Goal: Communication & Community: Answer question/provide support

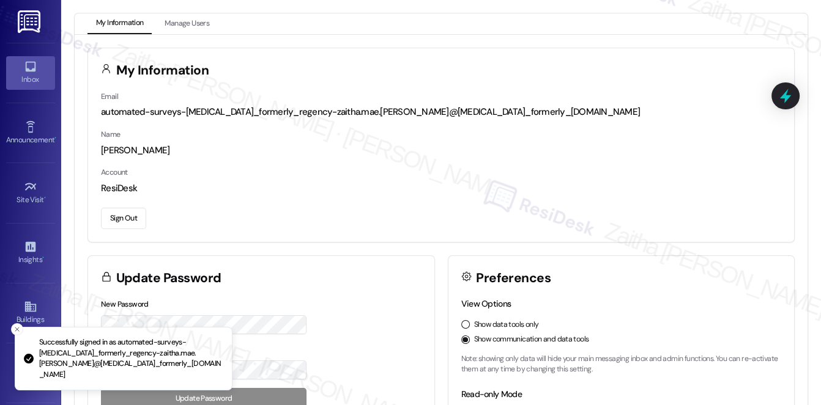
click at [24, 87] on link "Inbox" at bounding box center [30, 72] width 49 height 33
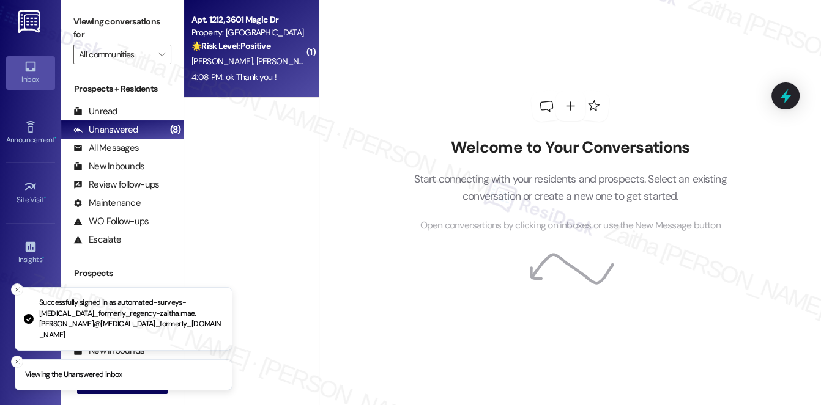
click at [281, 61] on div "[PERSON_NAME] [PERSON_NAME]" at bounding box center [248, 61] width 116 height 15
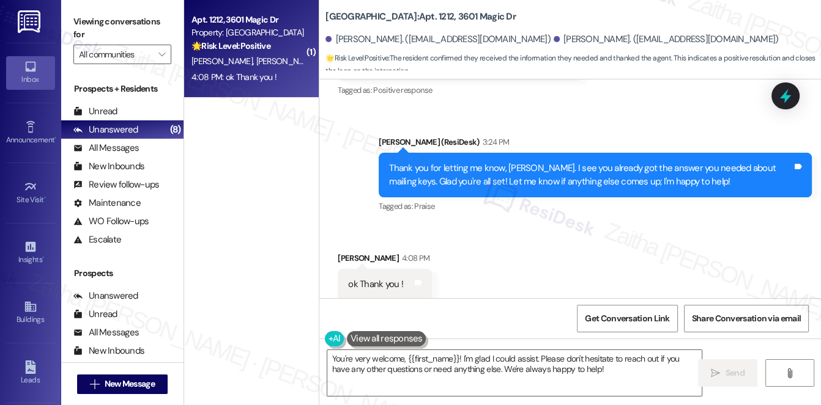
scroll to position [701, 0]
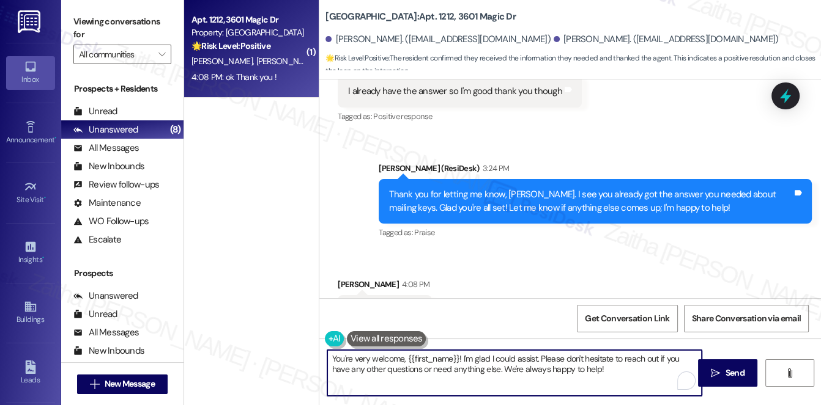
drag, startPoint x: 463, startPoint y: 357, endPoint x: 598, endPoint y: 379, distance: 136.9
click at [598, 379] on textarea "You're very welcome, {{first_name}}! I'm glad I could assist. Please don't hesi…" at bounding box center [514, 373] width 375 height 46
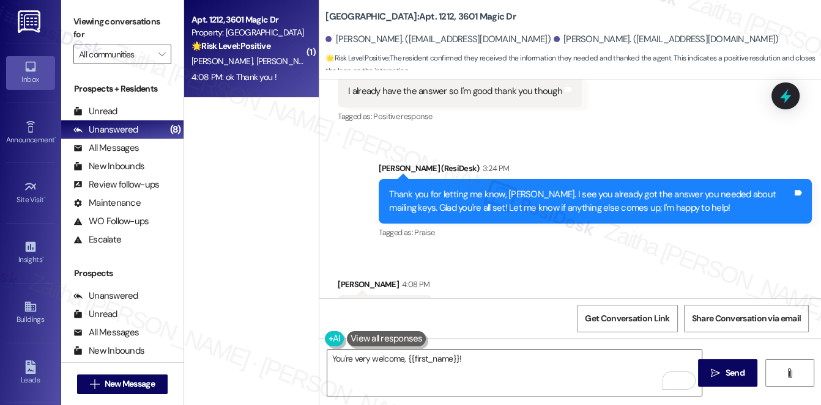
click at [344, 279] on div "[PERSON_NAME] 4:08 PM" at bounding box center [385, 286] width 94 height 17
click at [343, 280] on div "[PERSON_NAME] 4:08 PM" at bounding box center [385, 286] width 94 height 17
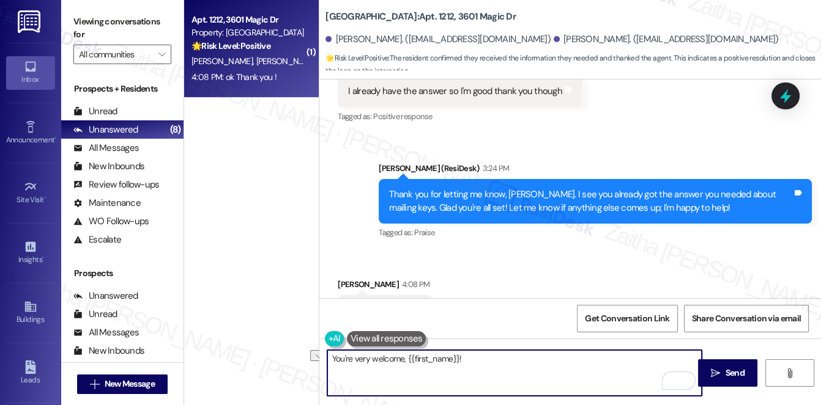
drag, startPoint x: 403, startPoint y: 360, endPoint x: 489, endPoint y: 364, distance: 85.7
click at [489, 364] on textarea "You're very welcome, {{first_name}}!" at bounding box center [514, 373] width 375 height 46
type textarea "You're very welcome!😊"
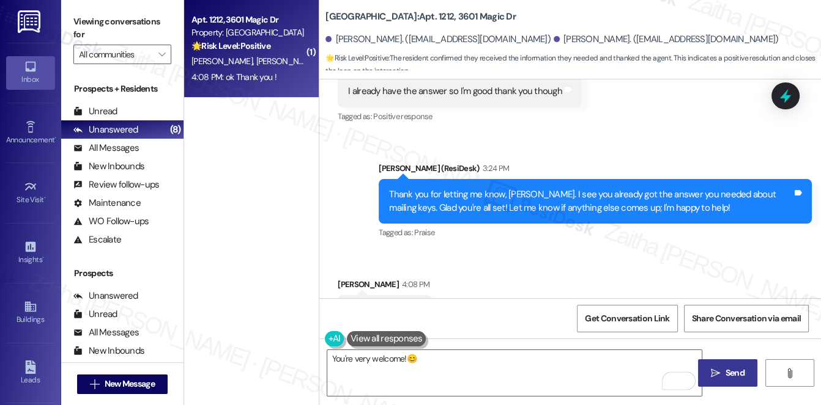
click at [732, 370] on span "Send" at bounding box center [734, 373] width 19 height 13
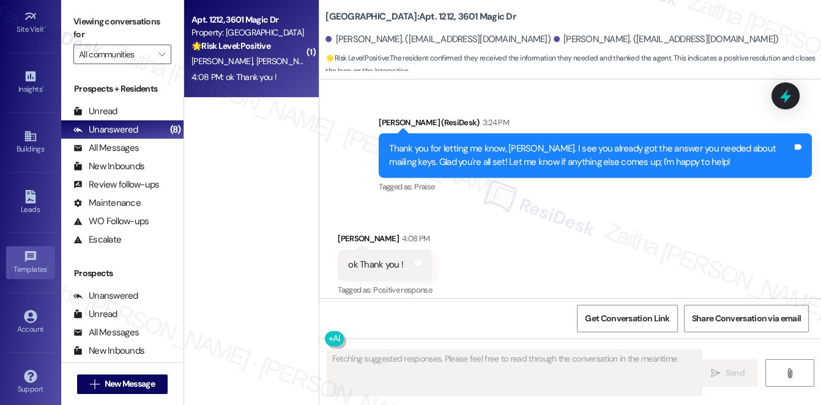
scroll to position [757, 0]
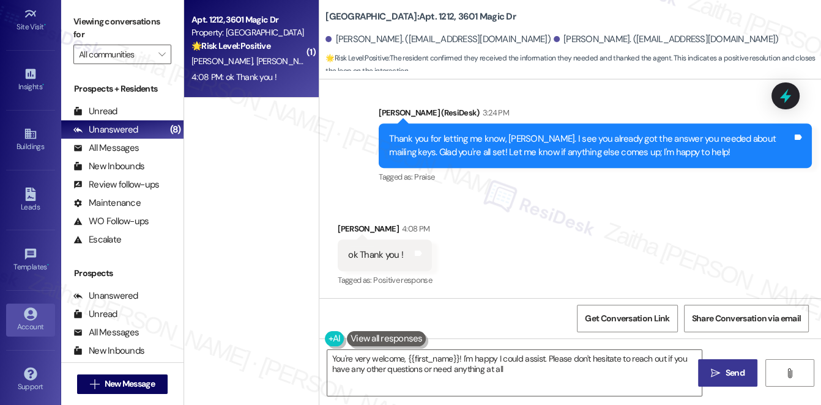
type textarea "You're very welcome, {{first_name}}! I'm happy I could assist. Please don't hes…"
click at [21, 322] on div "Account" at bounding box center [30, 327] width 61 height 12
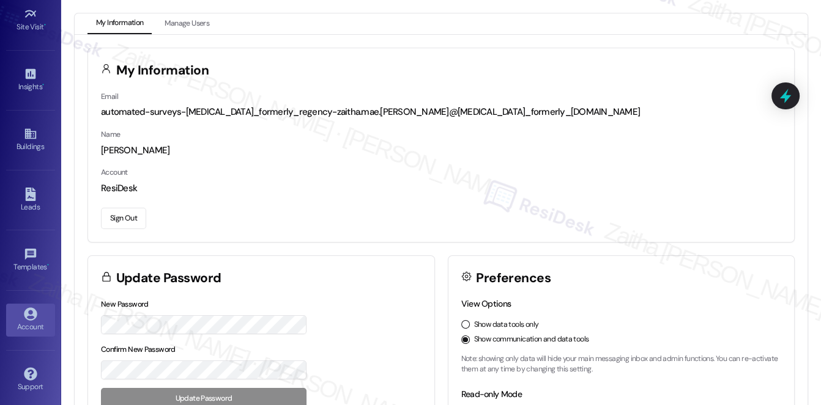
click at [125, 217] on button "Sign Out" at bounding box center [123, 218] width 45 height 21
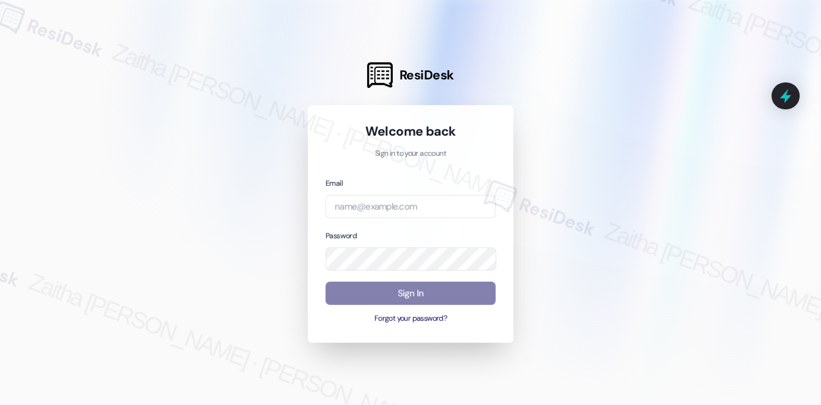
click at [649, 154] on div at bounding box center [410, 202] width 821 height 405
